Goal: Information Seeking & Learning: Learn about a topic

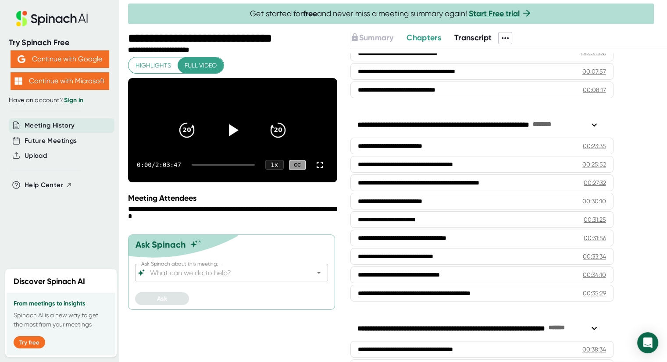
scroll to position [177, 0]
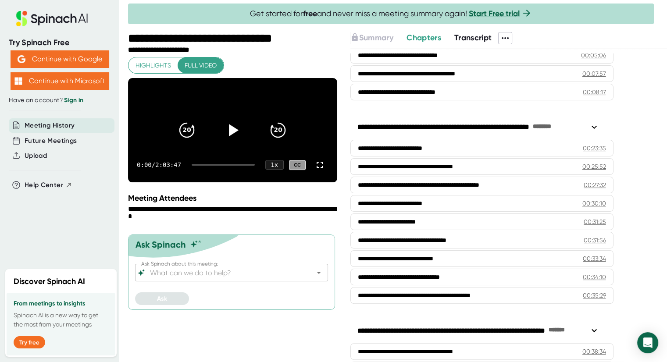
click at [463, 36] on span "Transcript" at bounding box center [473, 38] width 38 height 10
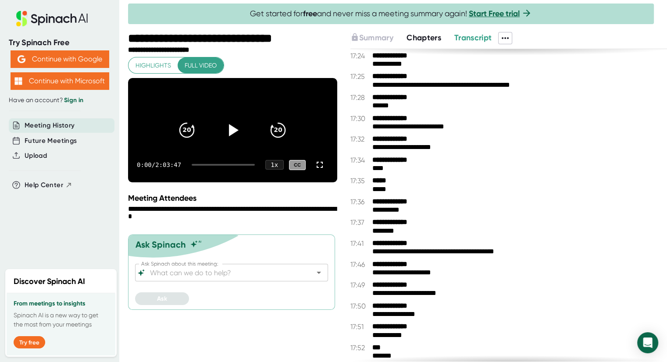
scroll to position [4553, 0]
